Goal: Find specific page/section: Find specific page/section

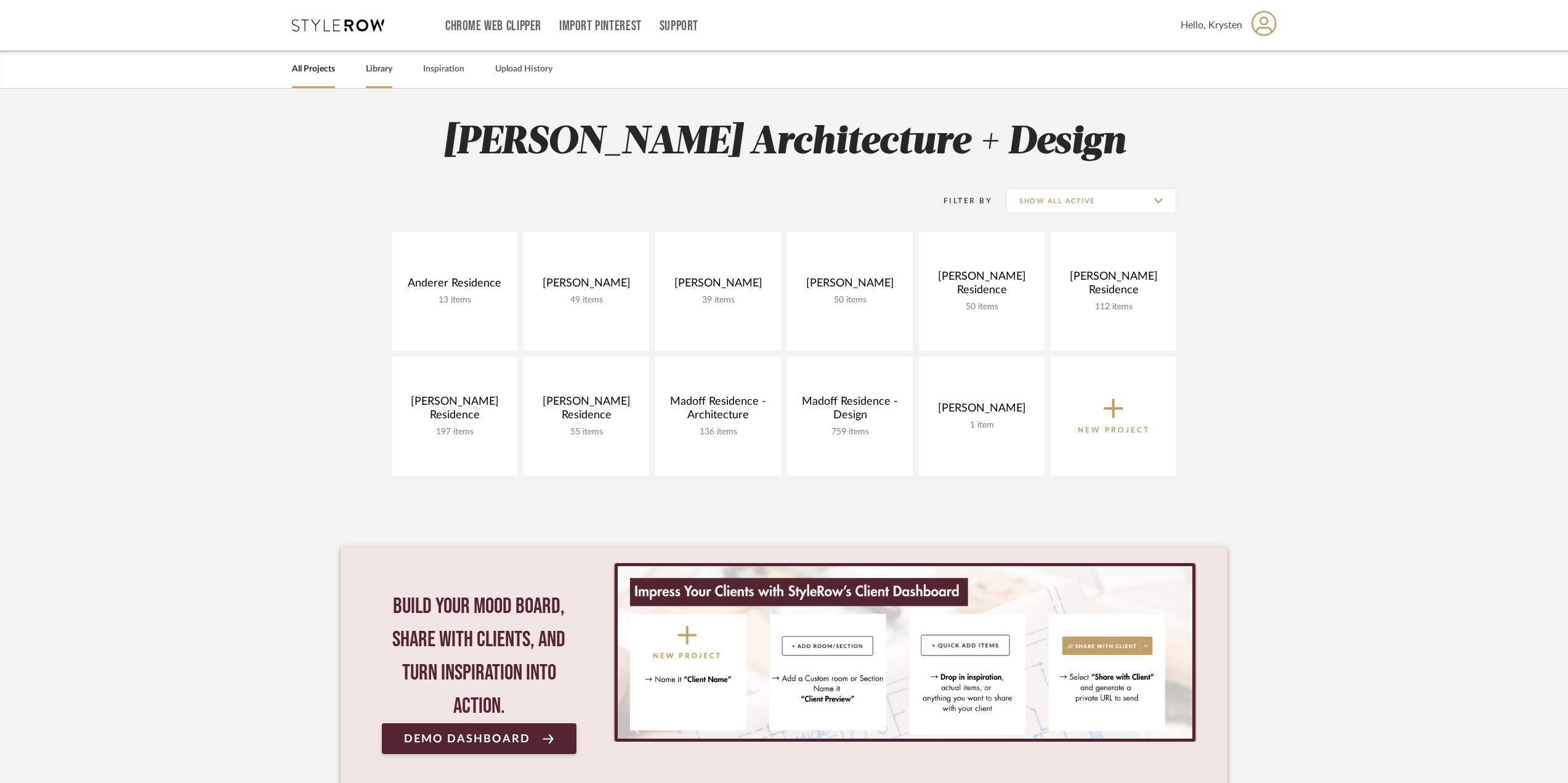
click at [383, 65] on link "Library" at bounding box center [379, 69] width 26 height 16
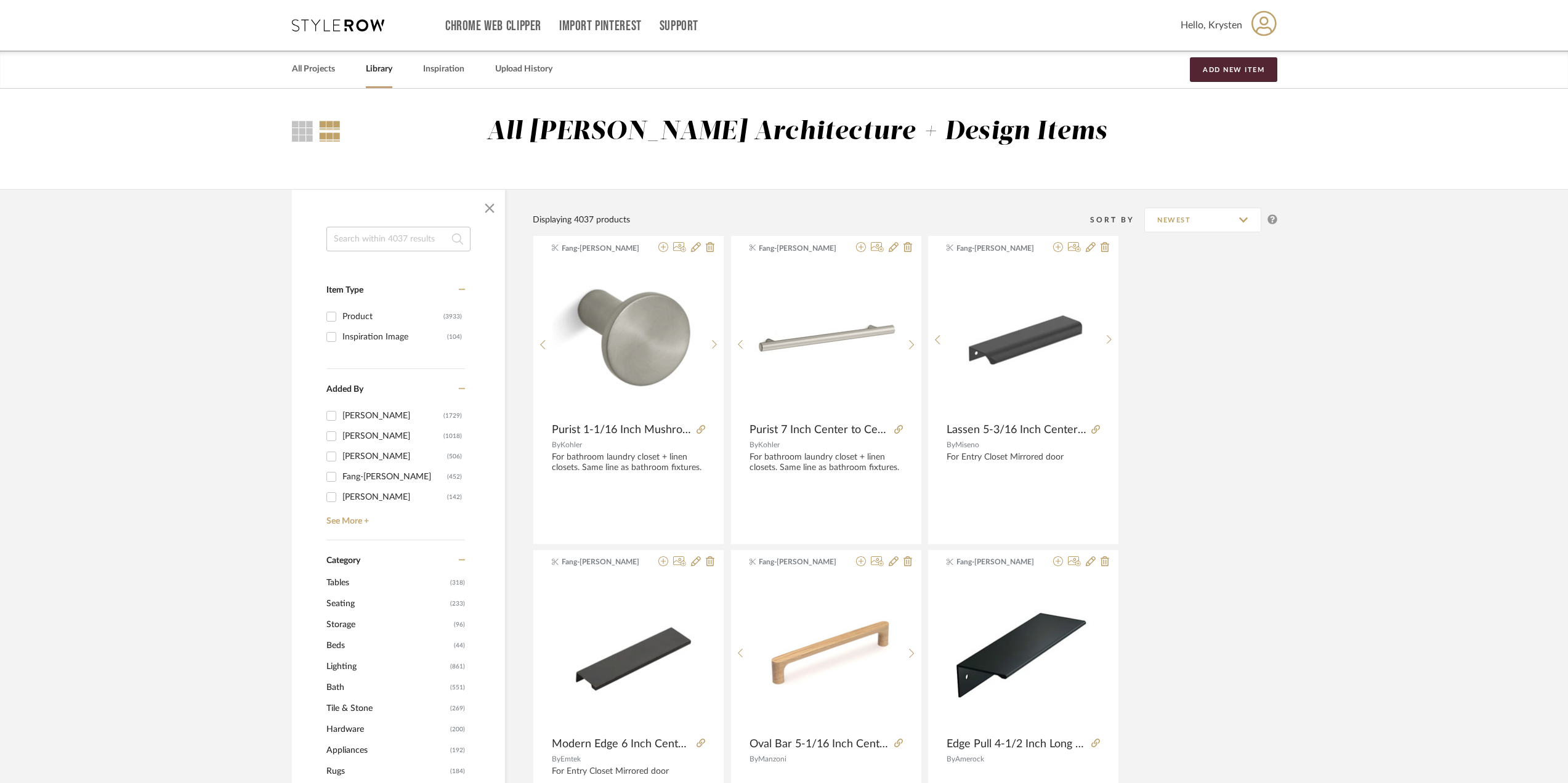
click at [329, 666] on span "Lighting" at bounding box center [386, 667] width 120 height 21
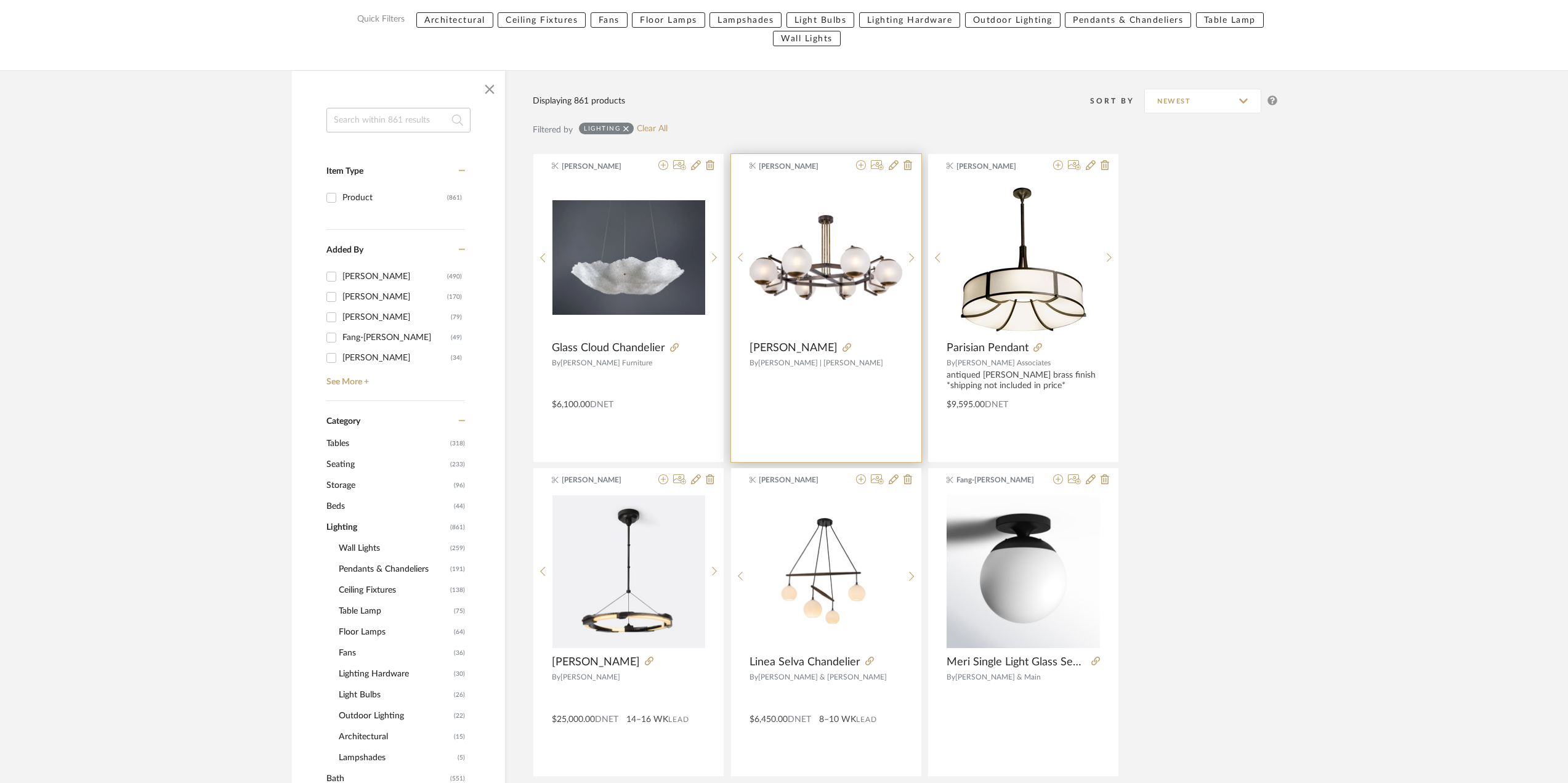
scroll to position [247, 0]
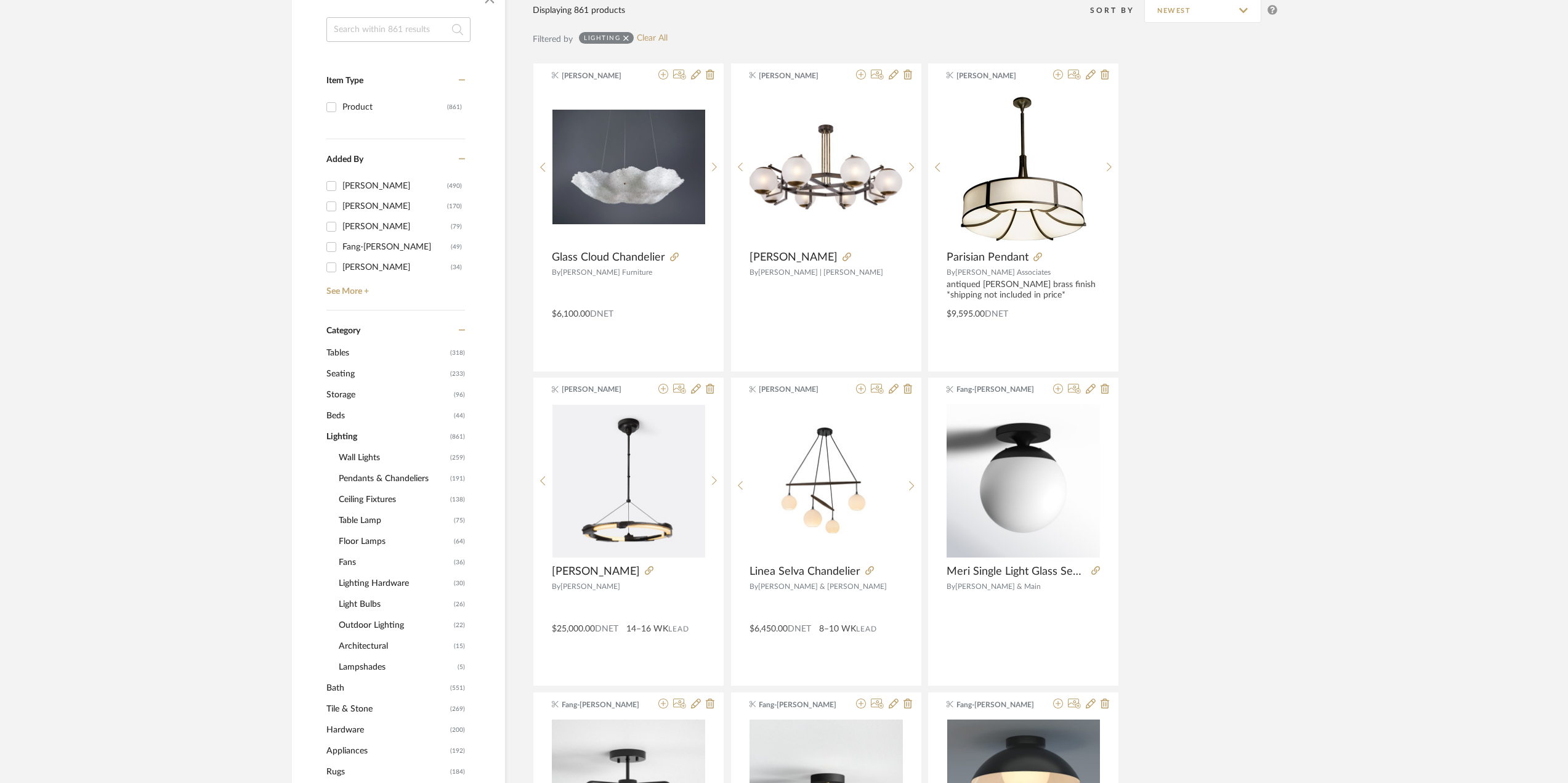
click at [349, 453] on span "Wall Lights" at bounding box center [392, 458] width 108 height 21
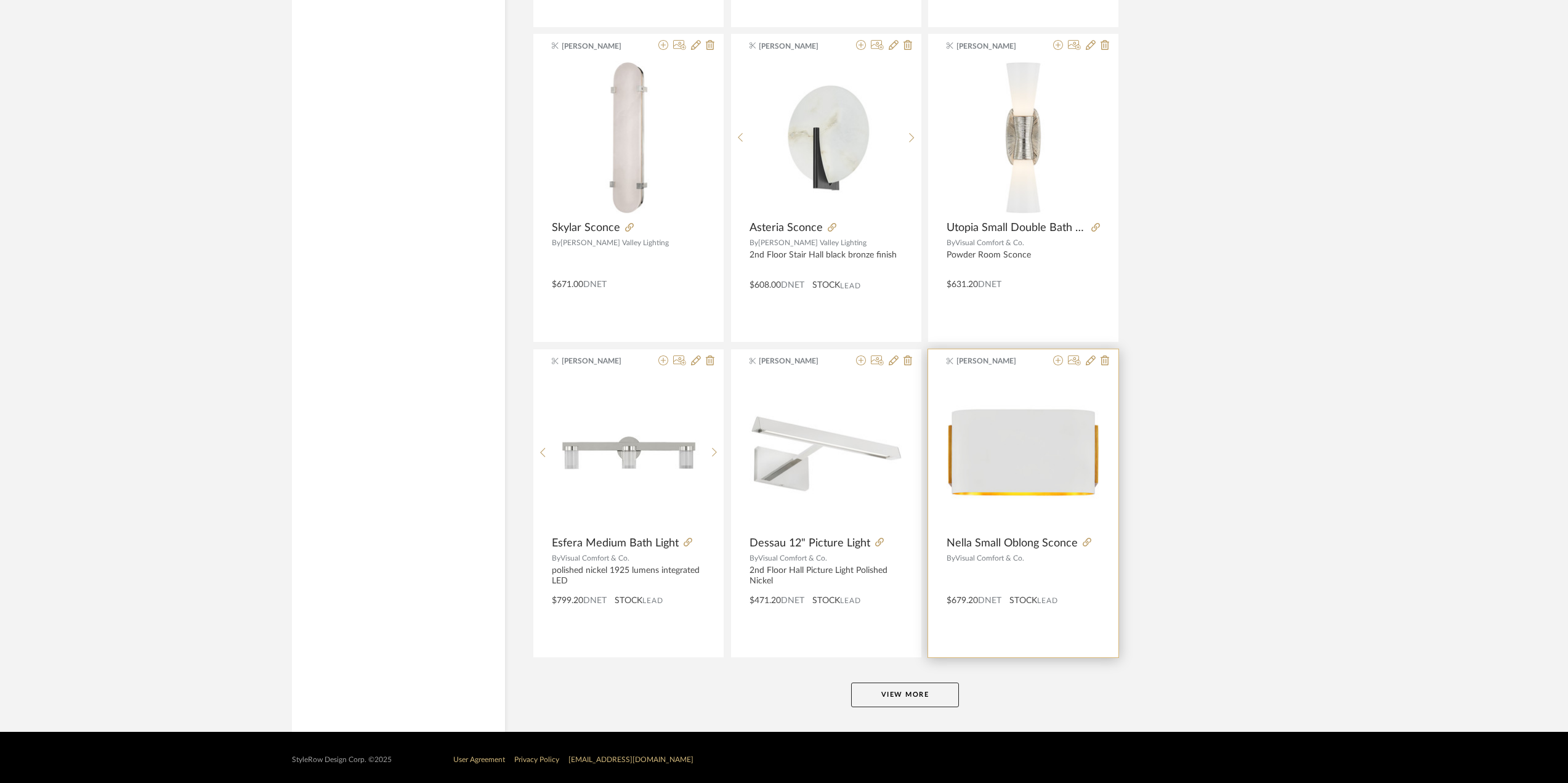
scroll to position [3425, 0]
click at [918, 690] on button "View More" at bounding box center [905, 694] width 108 height 25
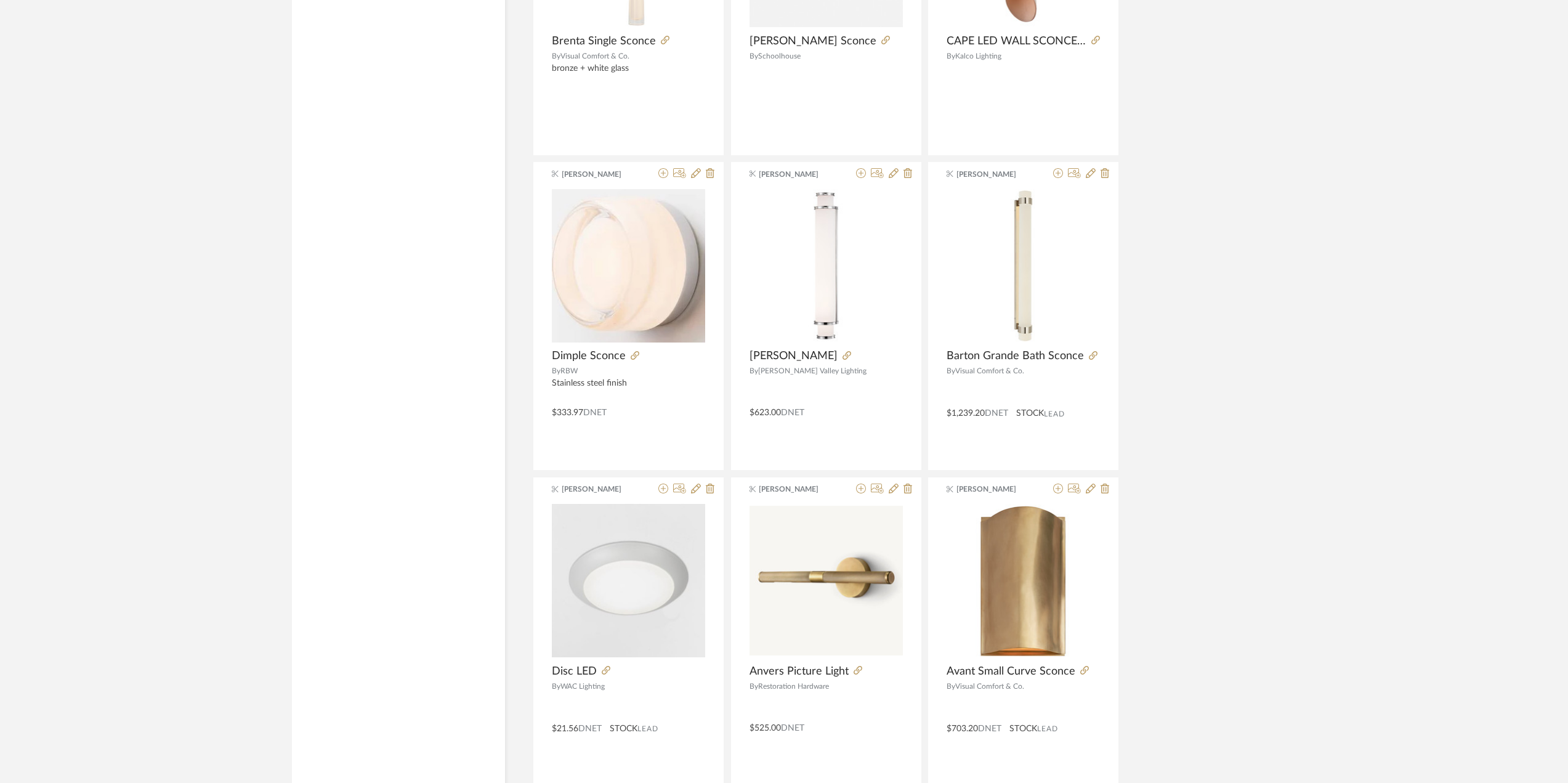
scroll to position [7181, 0]
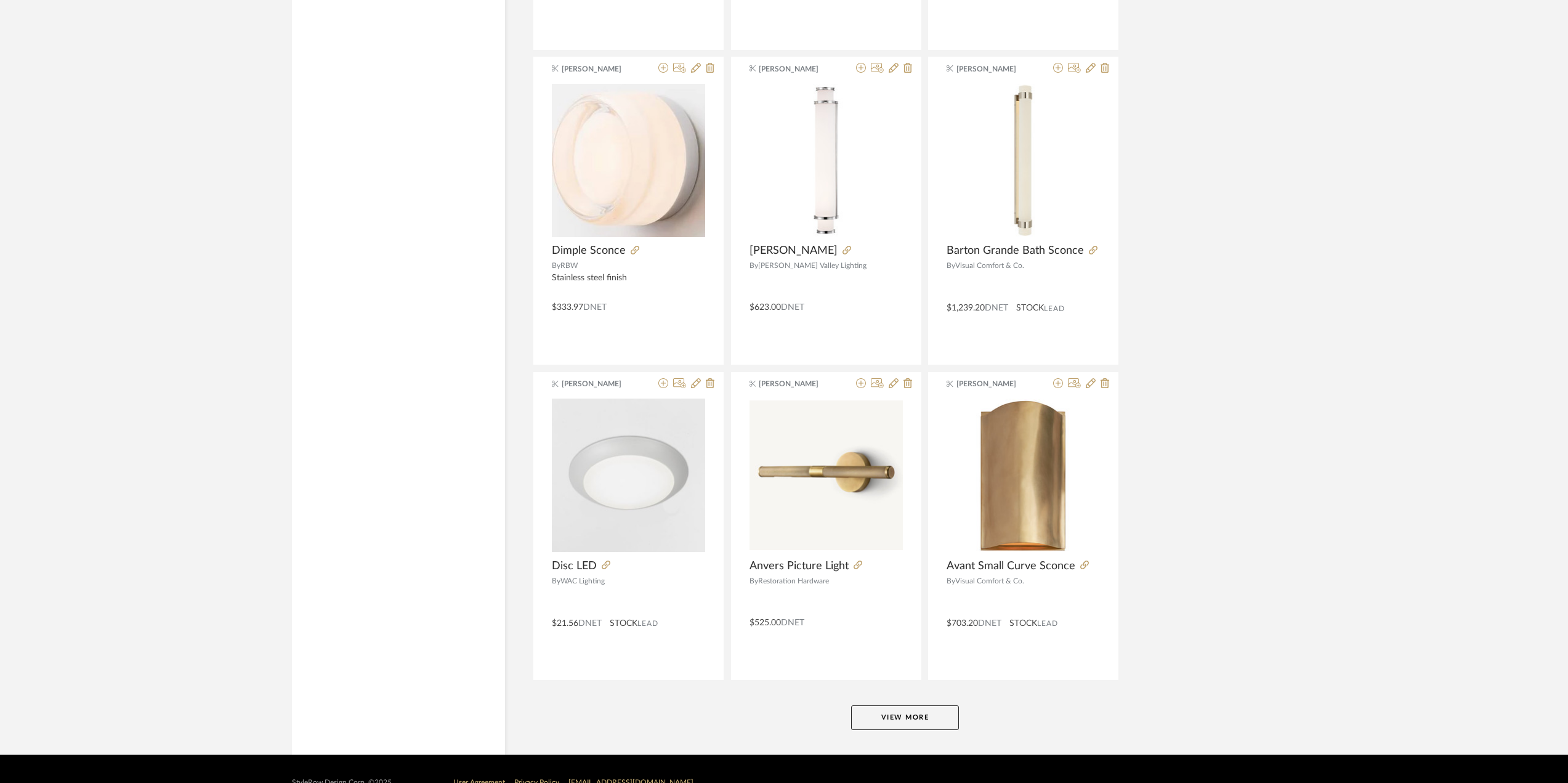
click at [951, 716] on button "View More" at bounding box center [905, 717] width 108 height 25
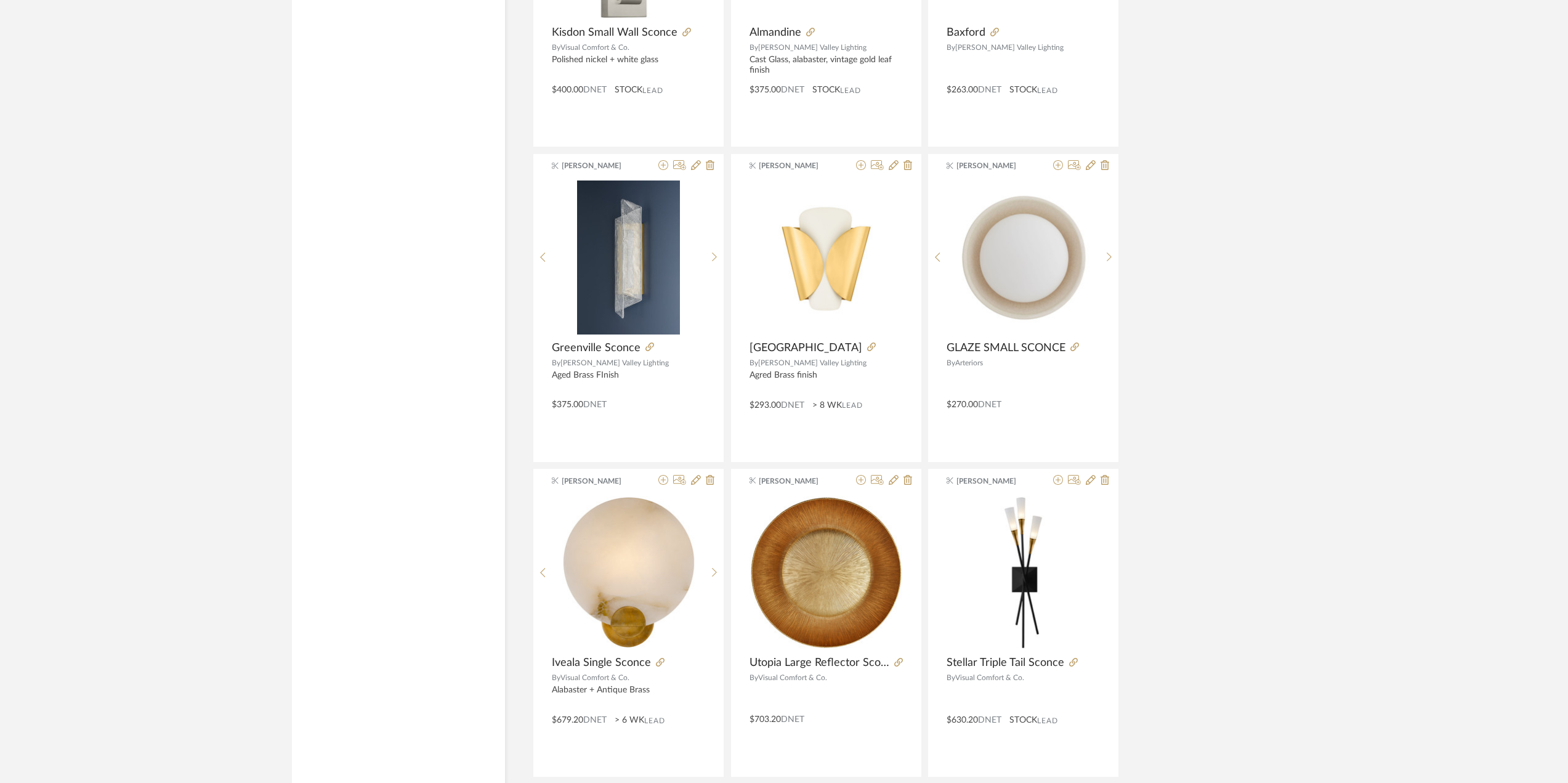
scroll to position [8843, 0]
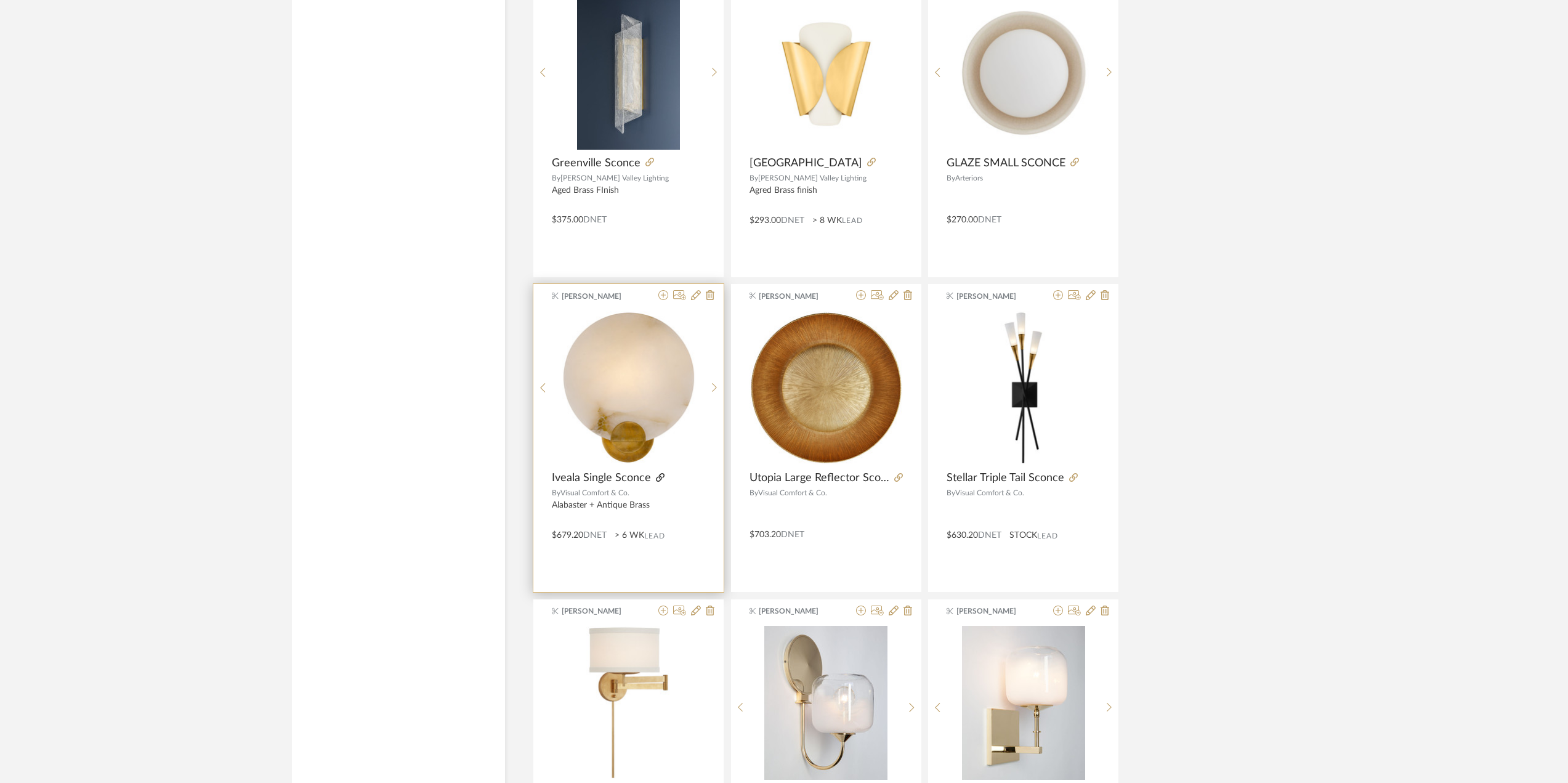
click at [659, 473] on icon at bounding box center [660, 477] width 9 height 9
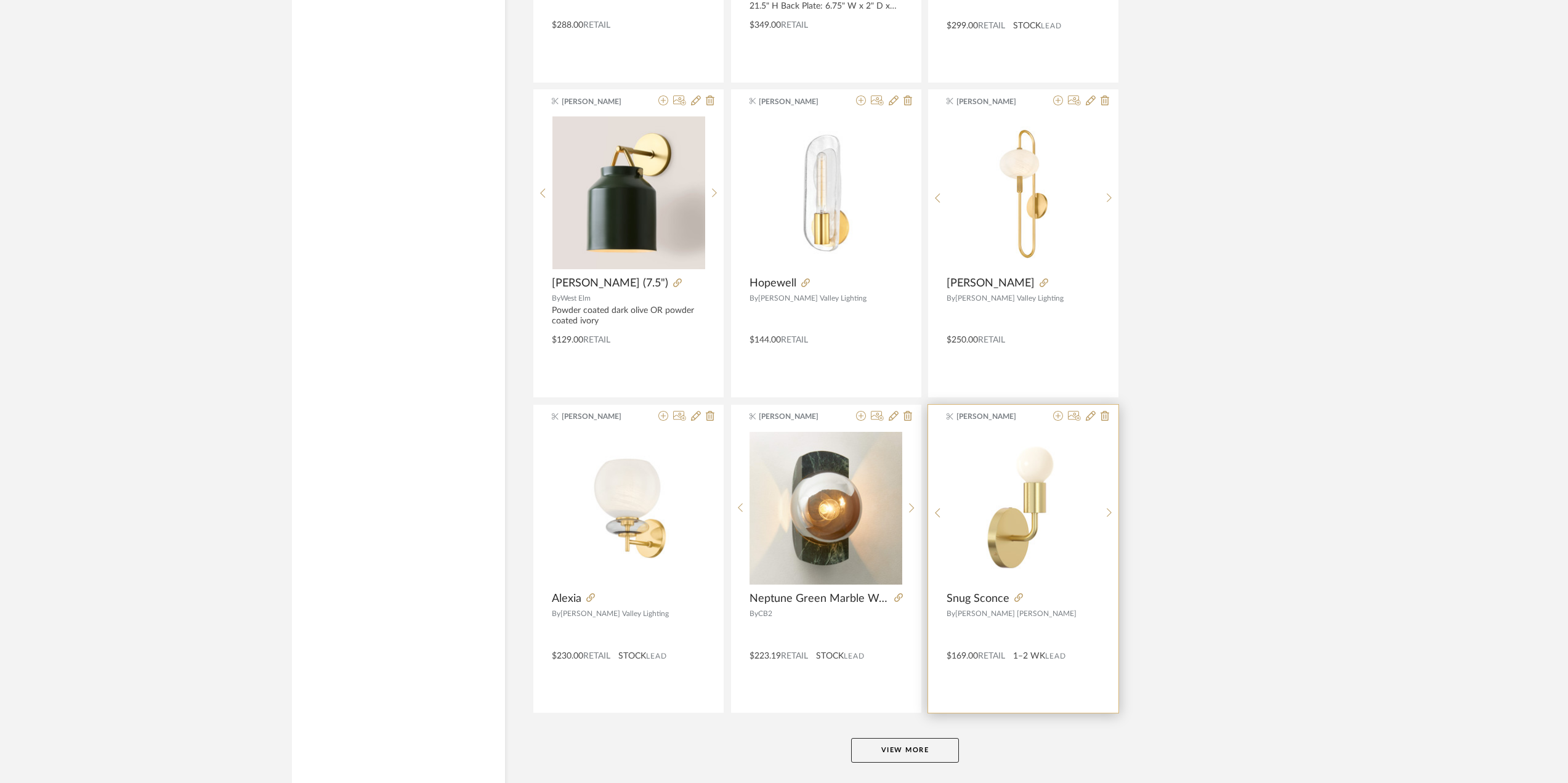
scroll to position [10974, 0]
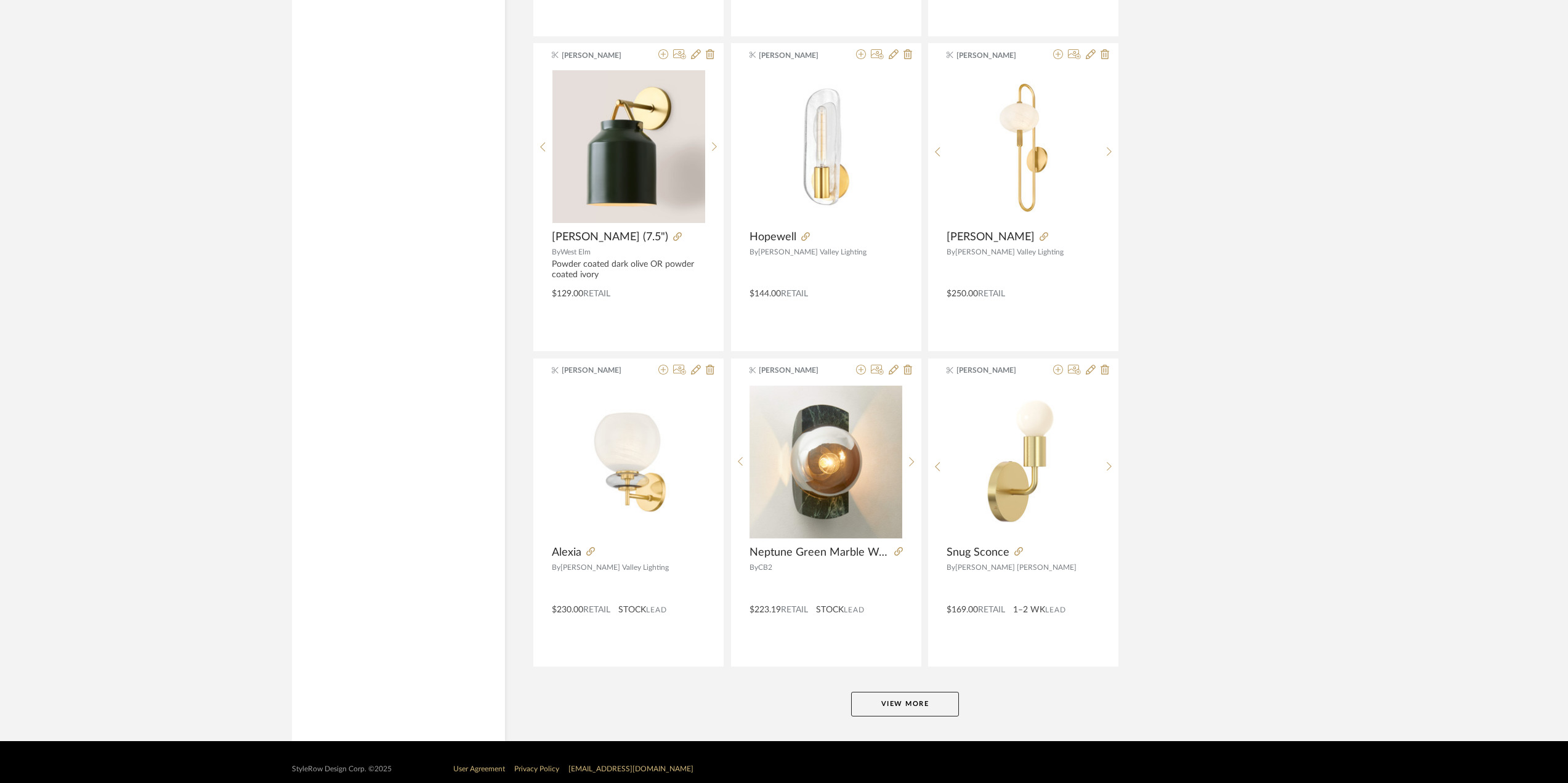
click at [902, 691] on button "View More" at bounding box center [905, 704] width 108 height 25
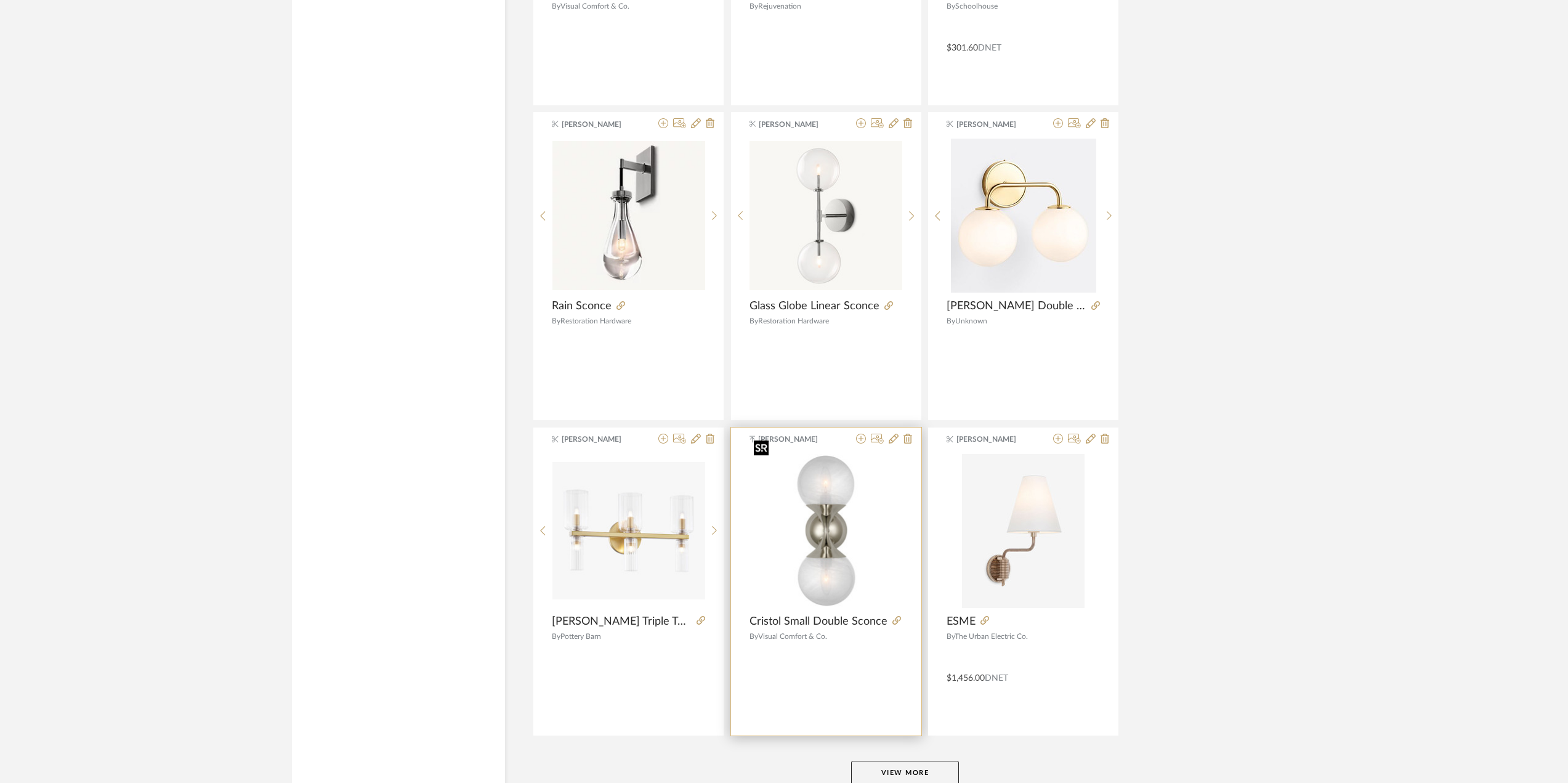
scroll to position [14748, 0]
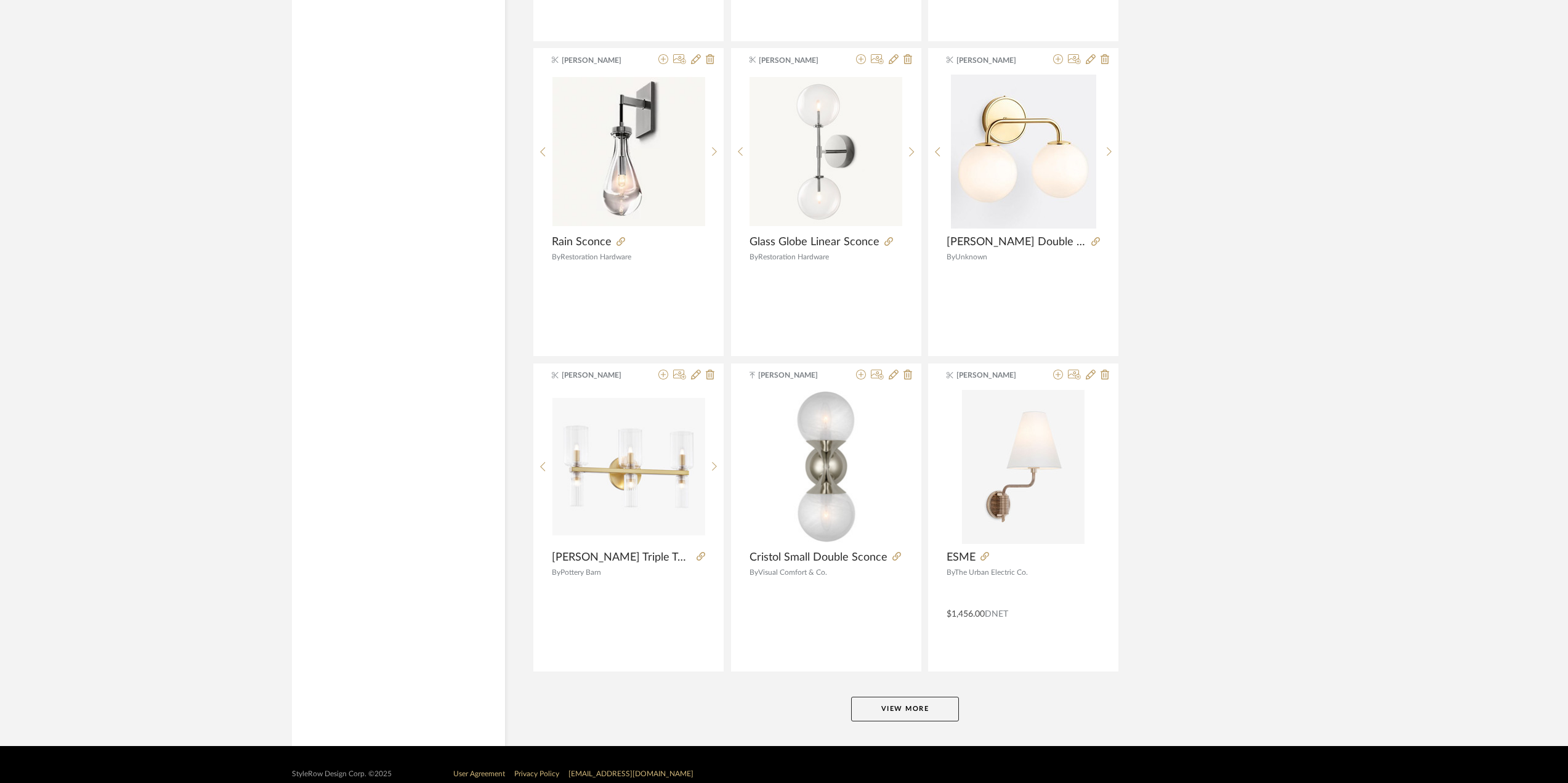
click at [912, 696] on button "View More" at bounding box center [905, 708] width 108 height 25
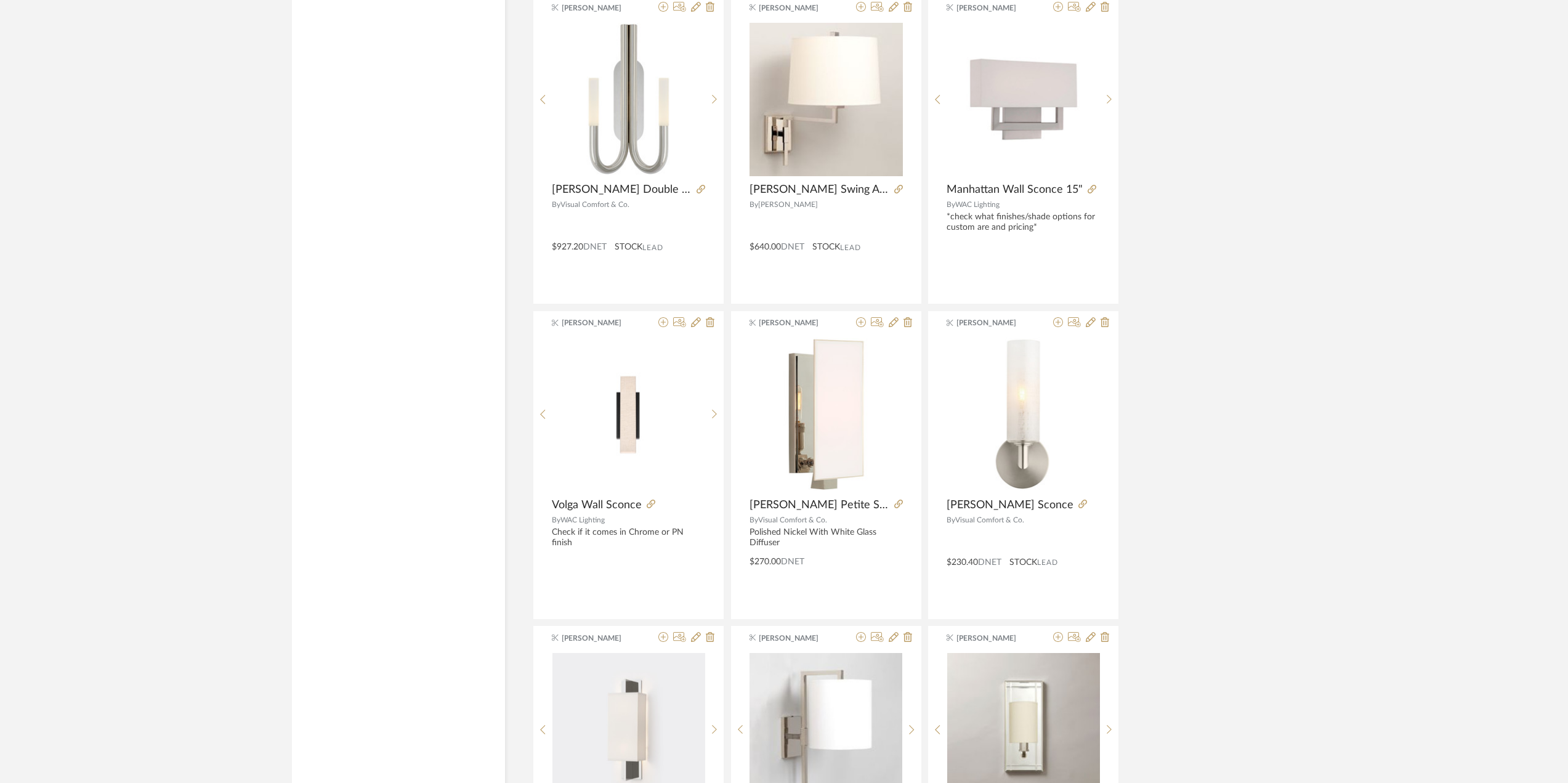
scroll to position [18197, 0]
